Goal: Use online tool/utility

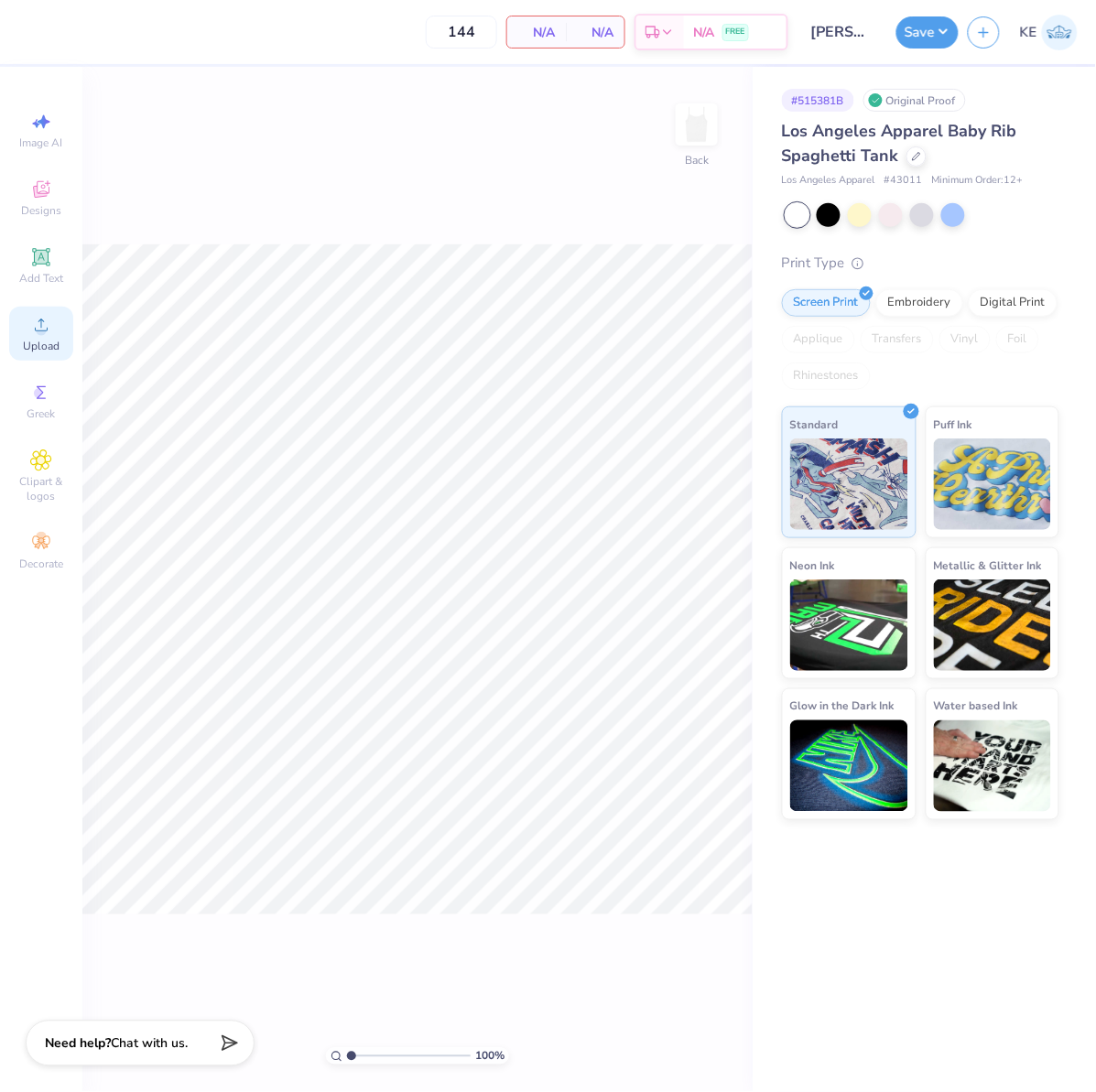
click at [44, 332] on icon at bounding box center [41, 325] width 13 height 13
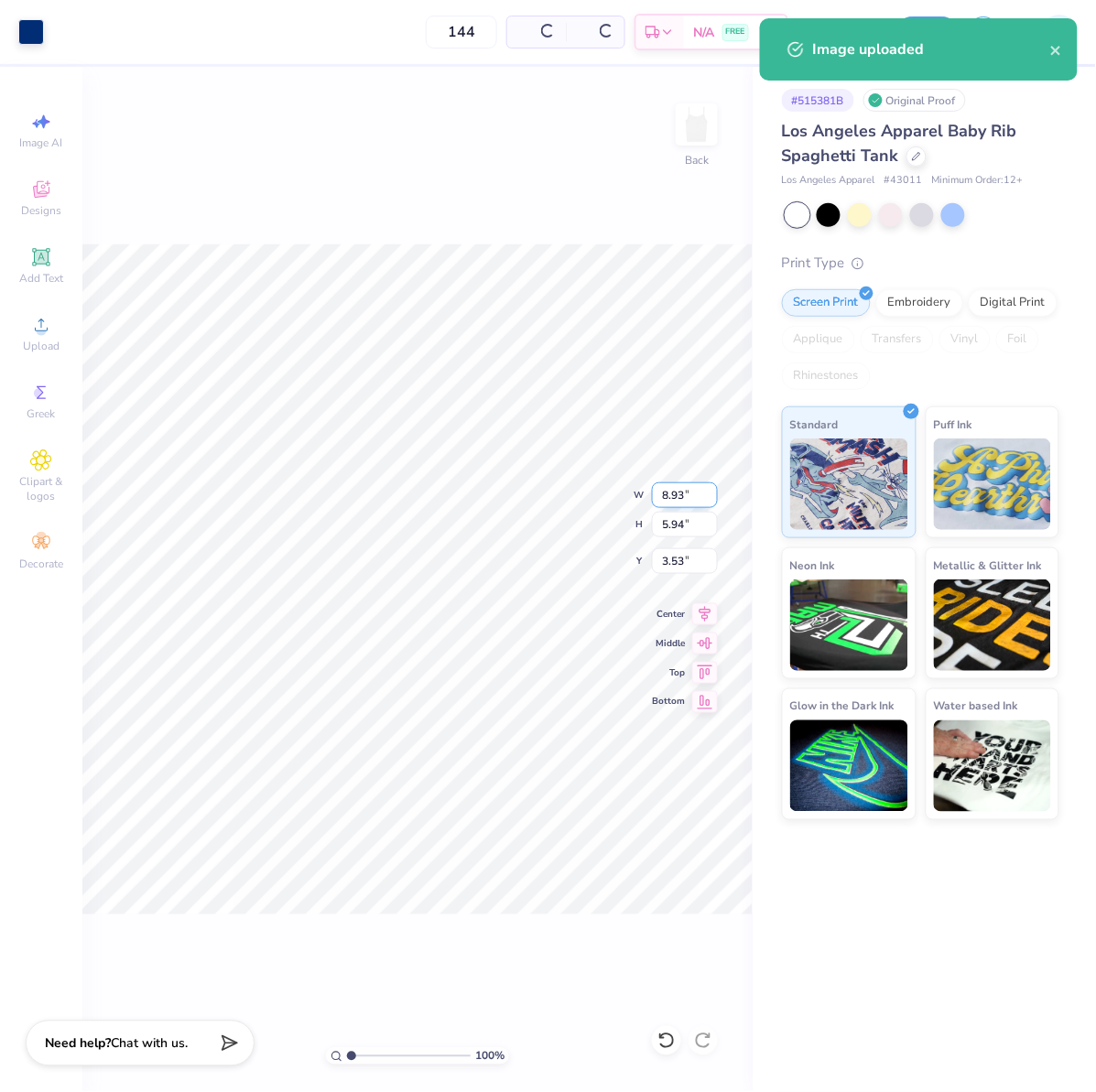
click at [675, 505] on input "8.93" at bounding box center [684, 496] width 66 height 26
type input "7.00"
type input "4.66"
click at [669, 558] on input "4.17" at bounding box center [684, 561] width 66 height 26
type input "2.00"
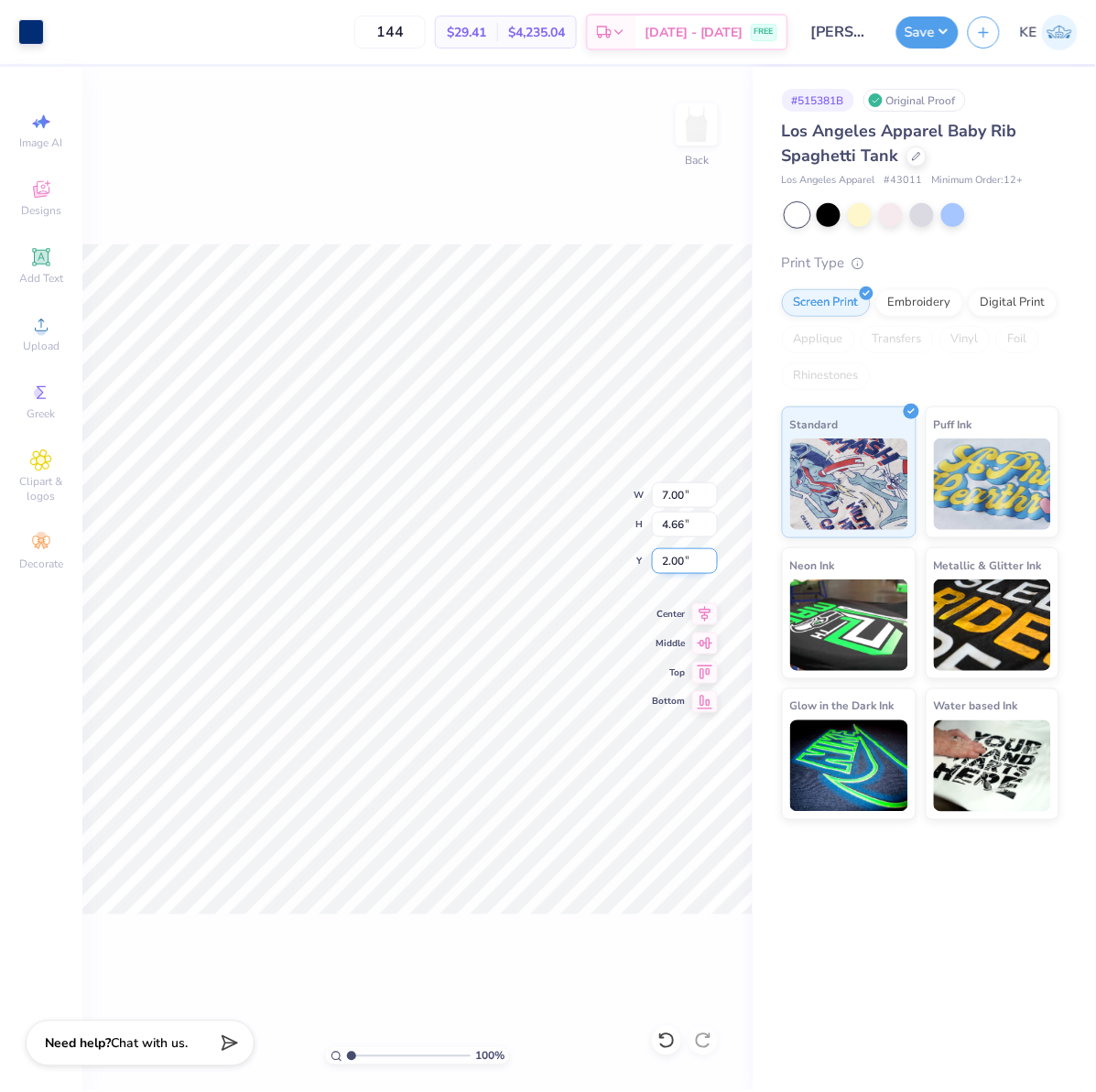
click at [673, 567] on input "2.00" at bounding box center [684, 561] width 66 height 26
click at [663, 553] on input "2.00" at bounding box center [684, 561] width 66 height 26
type input "1.00"
click at [675, 555] on input "1.00" at bounding box center [684, 561] width 66 height 26
type input "1.50"
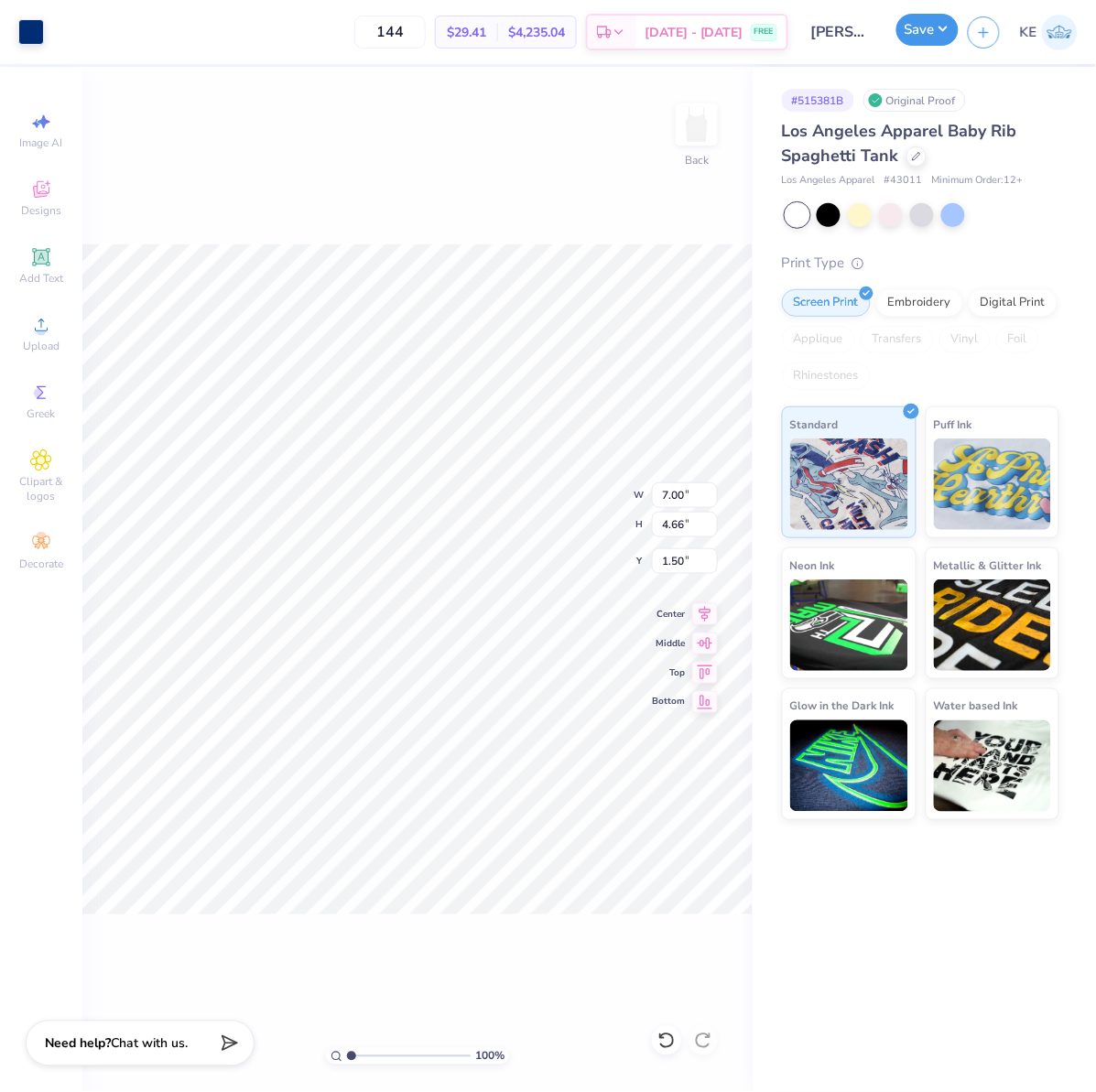
click at [935, 30] on button "Save" at bounding box center [927, 30] width 62 height 32
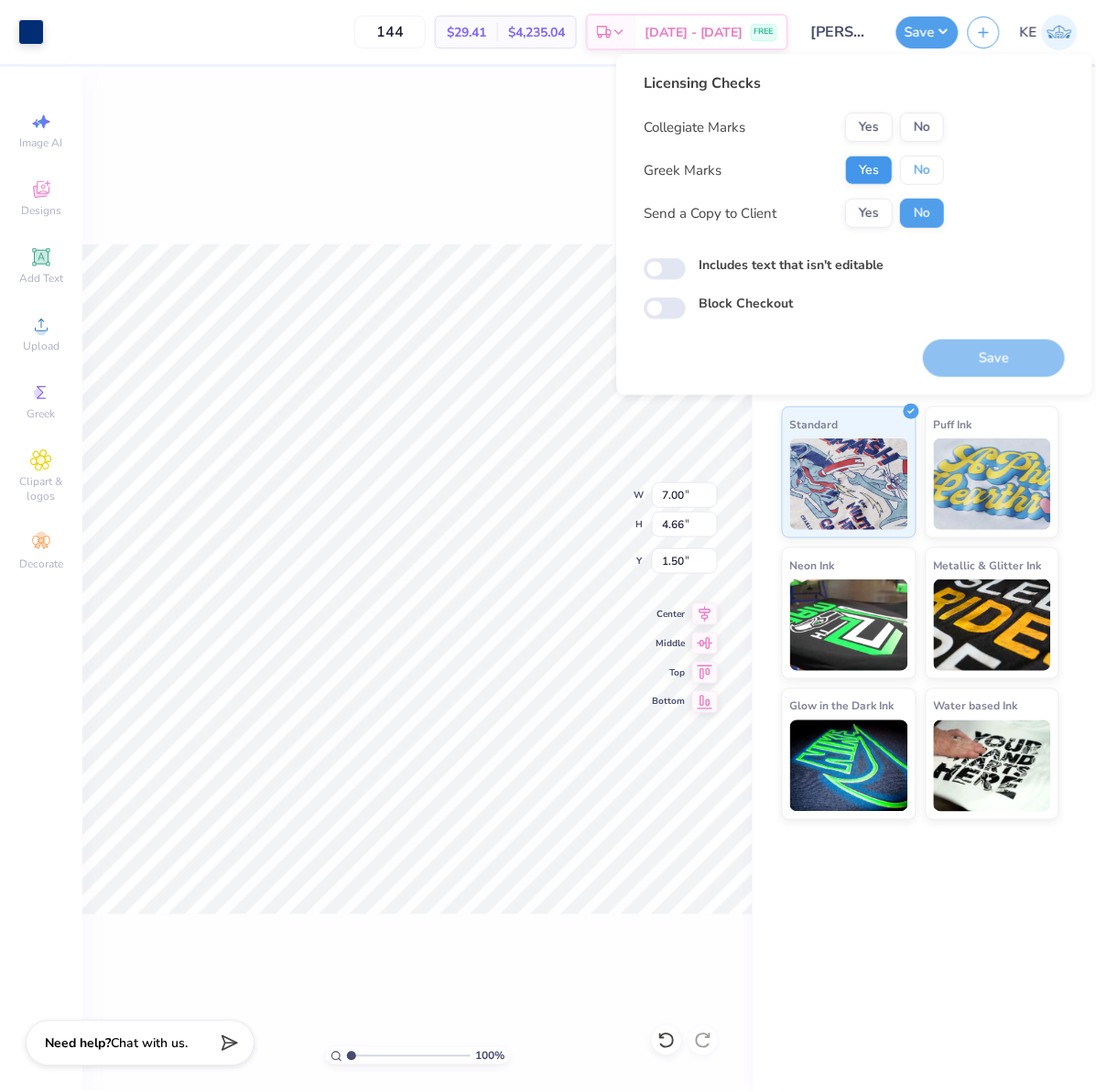
drag, startPoint x: 910, startPoint y: 170, endPoint x: 890, endPoint y: 175, distance: 20.6
click at [890, 175] on div "Yes No" at bounding box center [894, 170] width 99 height 29
click at [876, 175] on button "Yes" at bounding box center [869, 170] width 48 height 29
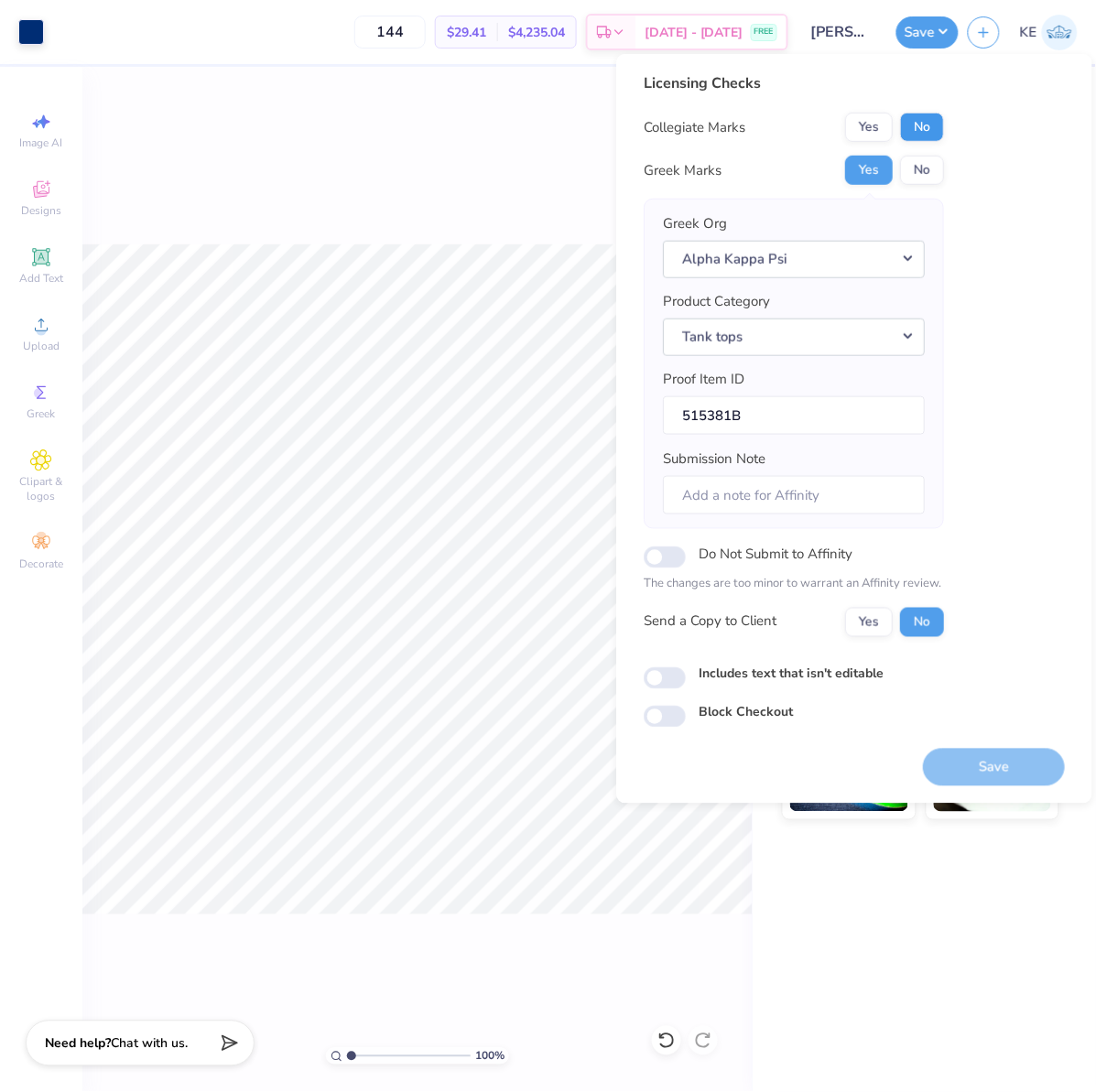
click at [928, 125] on button "No" at bounding box center [922, 127] width 44 height 29
drag, startPoint x: 974, startPoint y: 755, endPoint x: 980, endPoint y: 744, distance: 12.5
click at [978, 758] on button "Save" at bounding box center [994, 767] width 142 height 38
